Goal: Task Accomplishment & Management: Manage account settings

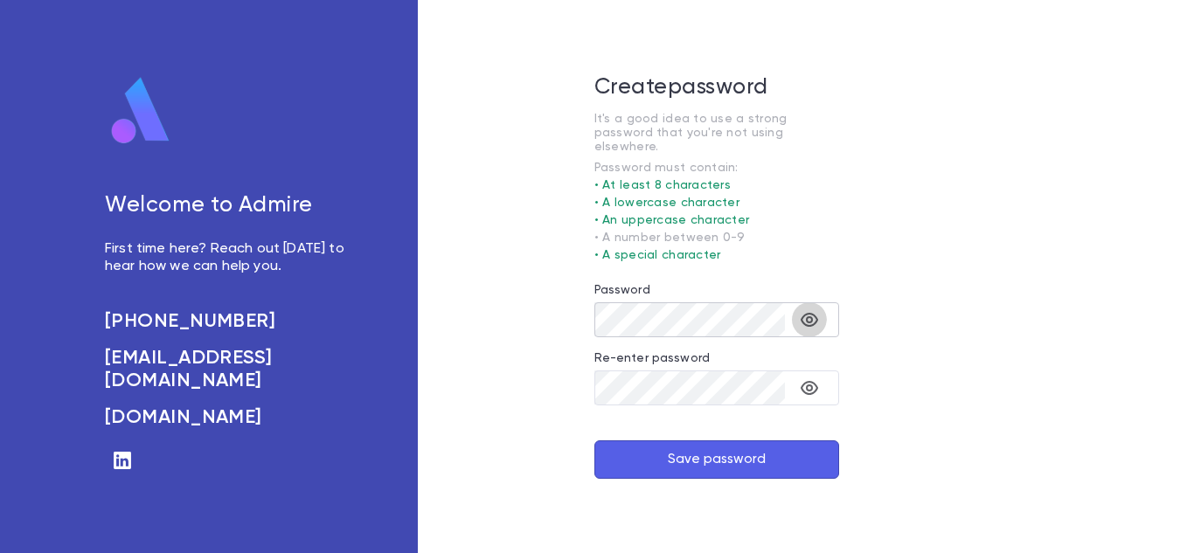
click at [809, 316] on icon "toggle password visibility" at bounding box center [809, 319] width 21 height 21
click at [568, 304] on div "Create password It's a good idea to use a strong password that you're not using…" at bounding box center [716, 276] width 597 height 553
click at [813, 380] on icon "toggle password visibility" at bounding box center [809, 387] width 21 height 21
click at [594, 440] on button "Save password" at bounding box center [716, 459] width 245 height 38
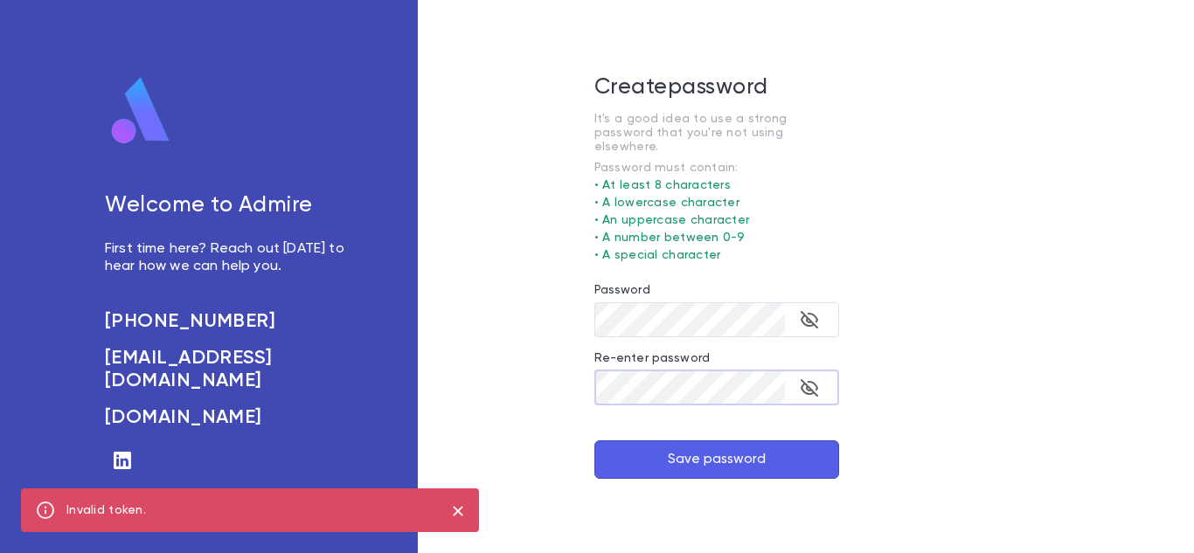
click at [460, 514] on icon "close" at bounding box center [458, 511] width 10 height 10
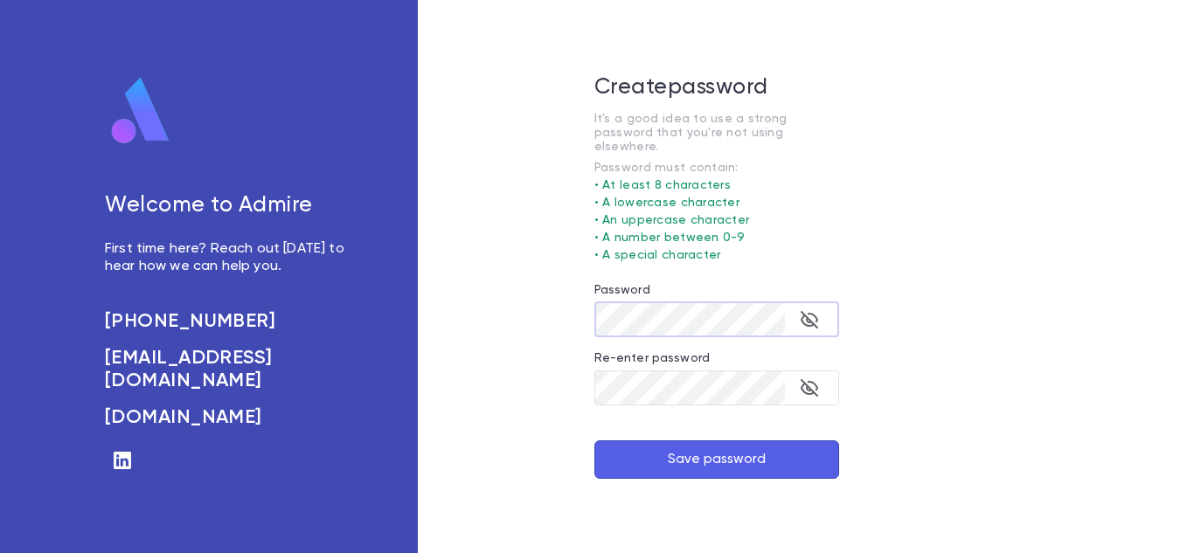
click at [576, 304] on div "Create password It's a good idea to use a strong password that you're not using…" at bounding box center [716, 276] width 597 height 553
click at [739, 450] on button "Save password" at bounding box center [716, 459] width 245 height 38
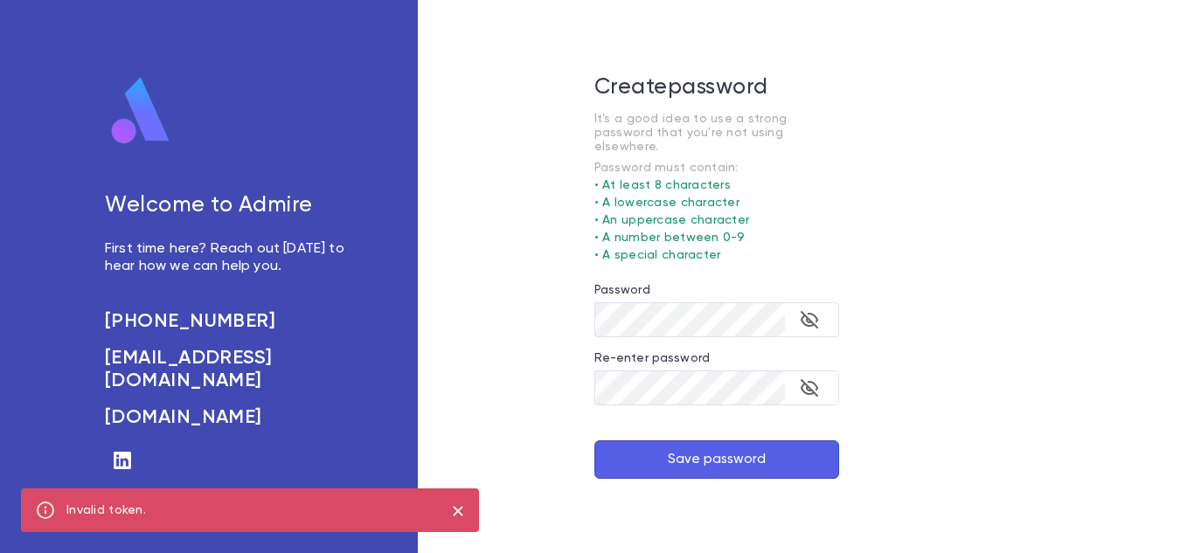
click at [452, 514] on icon "close" at bounding box center [457, 511] width 19 height 21
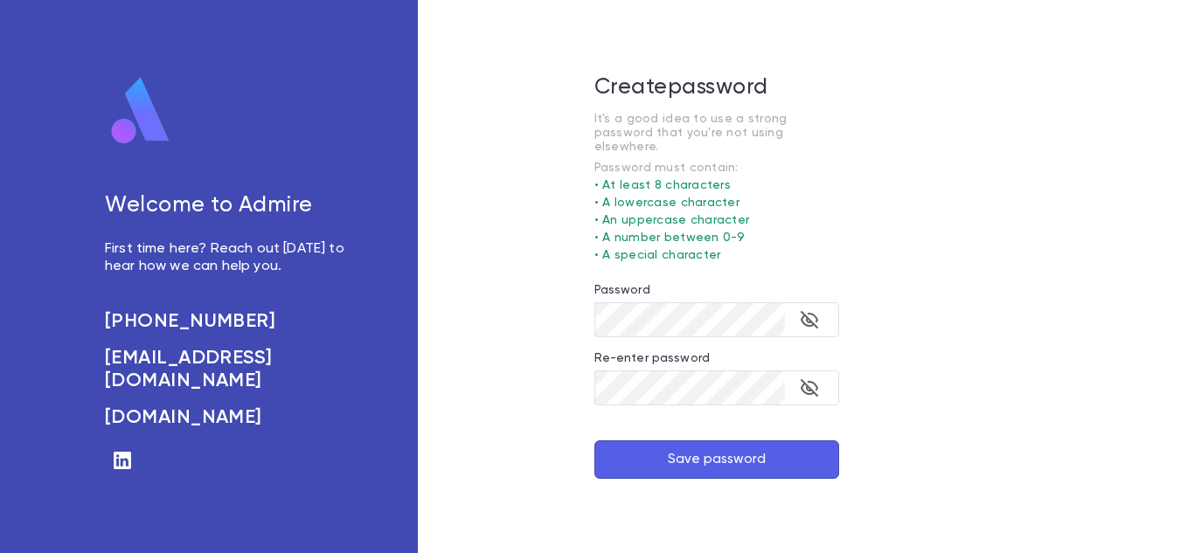
click at [670, 456] on button "Save password" at bounding box center [716, 459] width 245 height 38
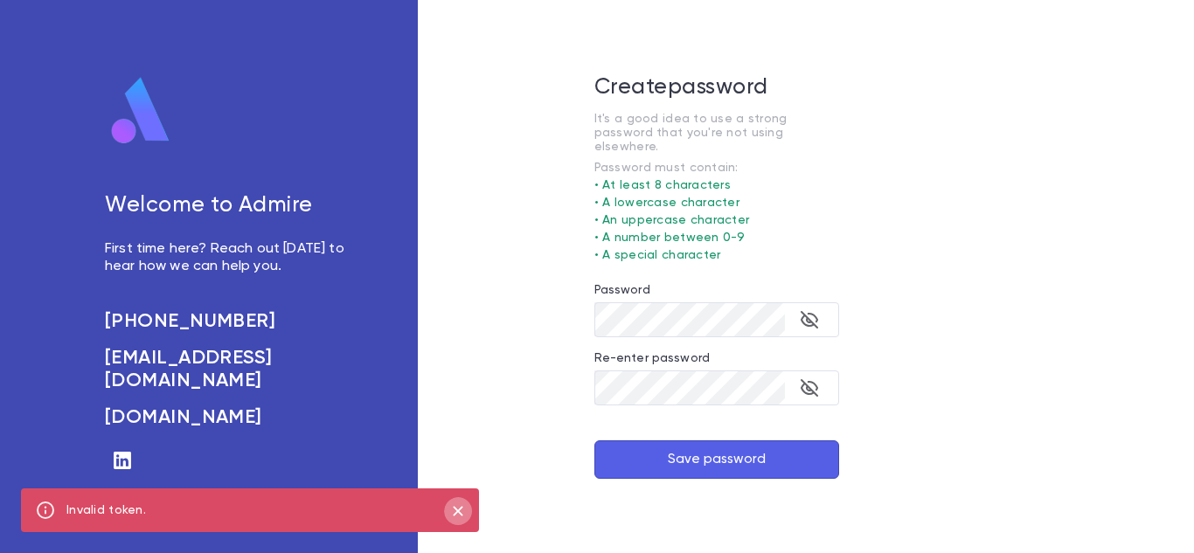
click at [458, 507] on icon "close" at bounding box center [457, 511] width 19 height 21
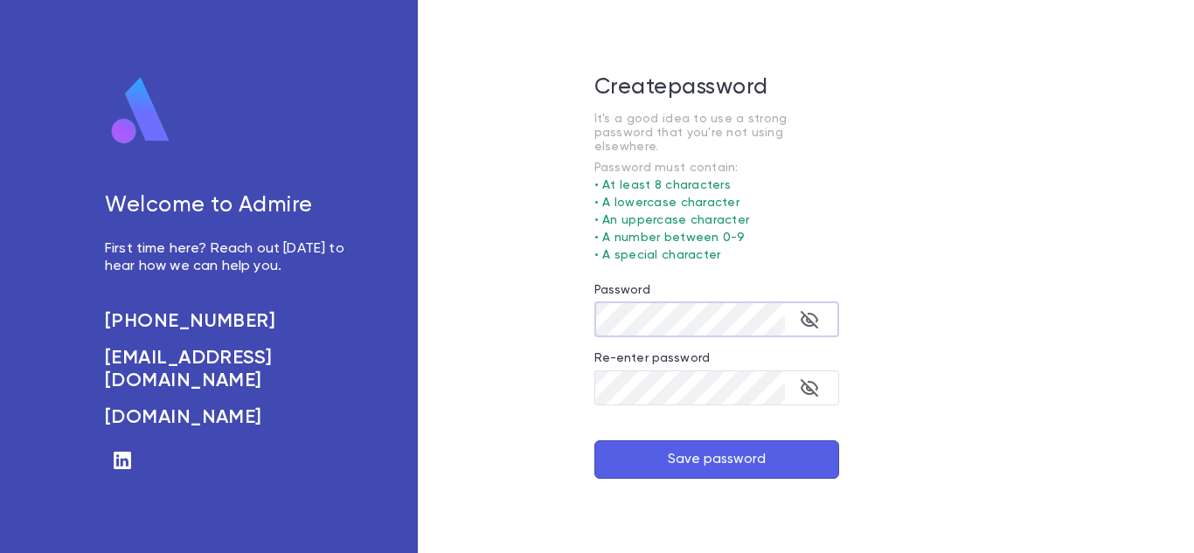
click at [570, 305] on div "Create password It's a good idea to use a strong password that you're not using…" at bounding box center [716, 276] width 597 height 553
click at [821, 309] on button "toggle password visibility" at bounding box center [809, 319] width 35 height 35
click at [801, 377] on icon "toggle password visibility" at bounding box center [809, 387] width 21 height 21
click at [813, 311] on icon "toggle password visibility" at bounding box center [809, 319] width 21 height 21
click at [812, 381] on icon "toggle password visibility" at bounding box center [808, 388] width 17 height 14
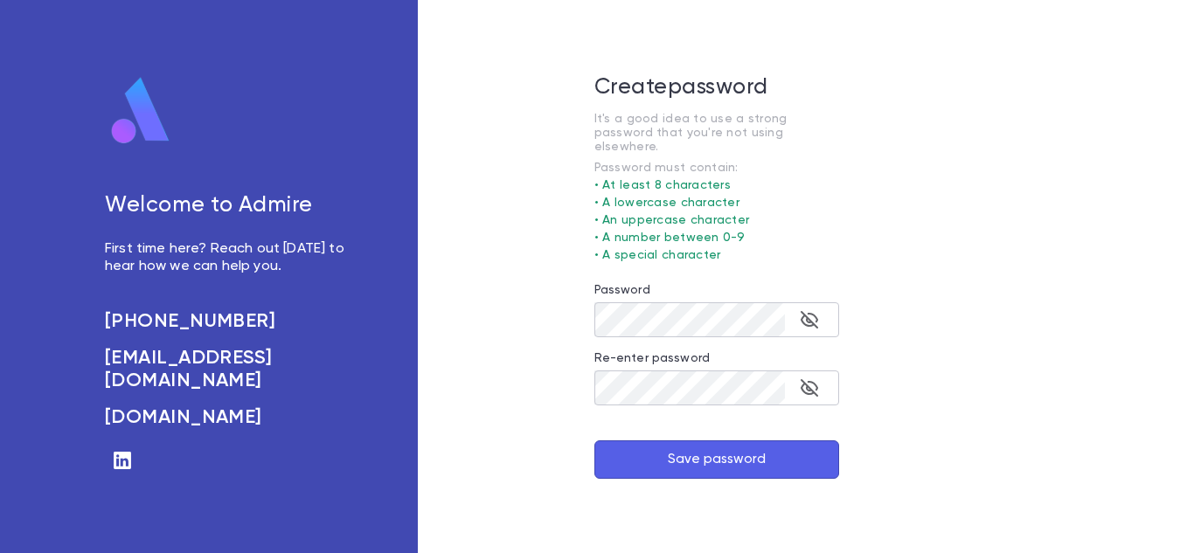
click at [758, 463] on button "Save password" at bounding box center [716, 459] width 245 height 38
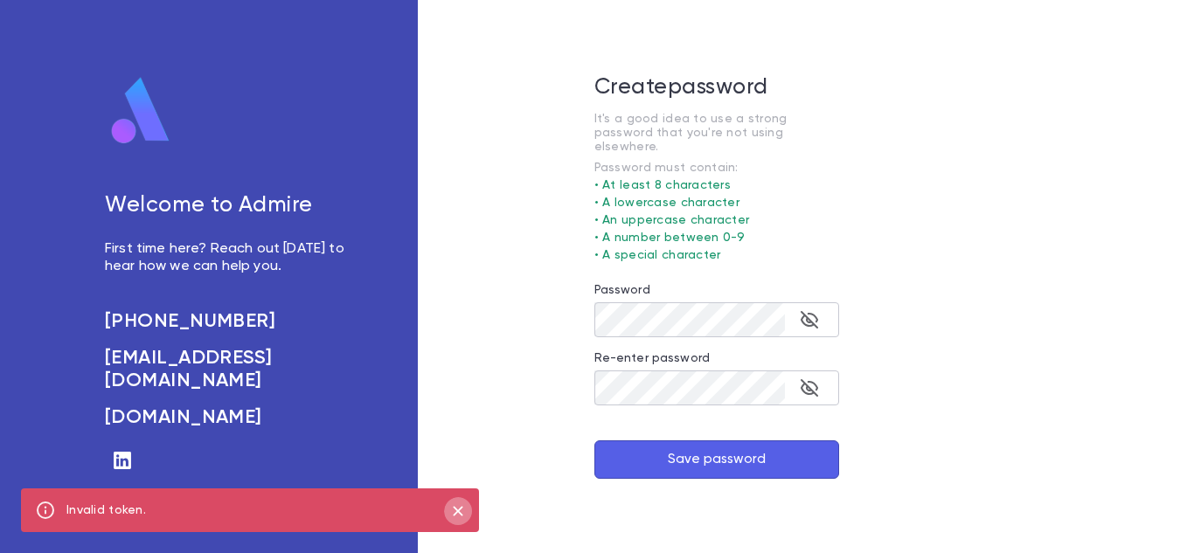
click at [453, 507] on icon "close" at bounding box center [458, 511] width 10 height 10
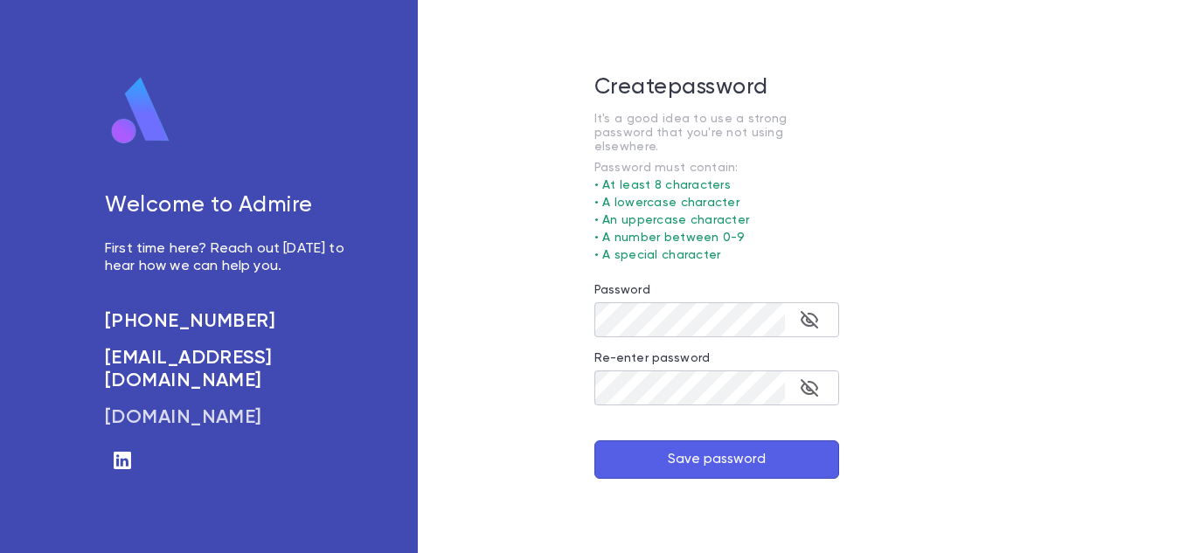
click at [184, 406] on h6 "[DOMAIN_NAME]" at bounding box center [226, 417] width 243 height 23
